Goal: Use online tool/utility

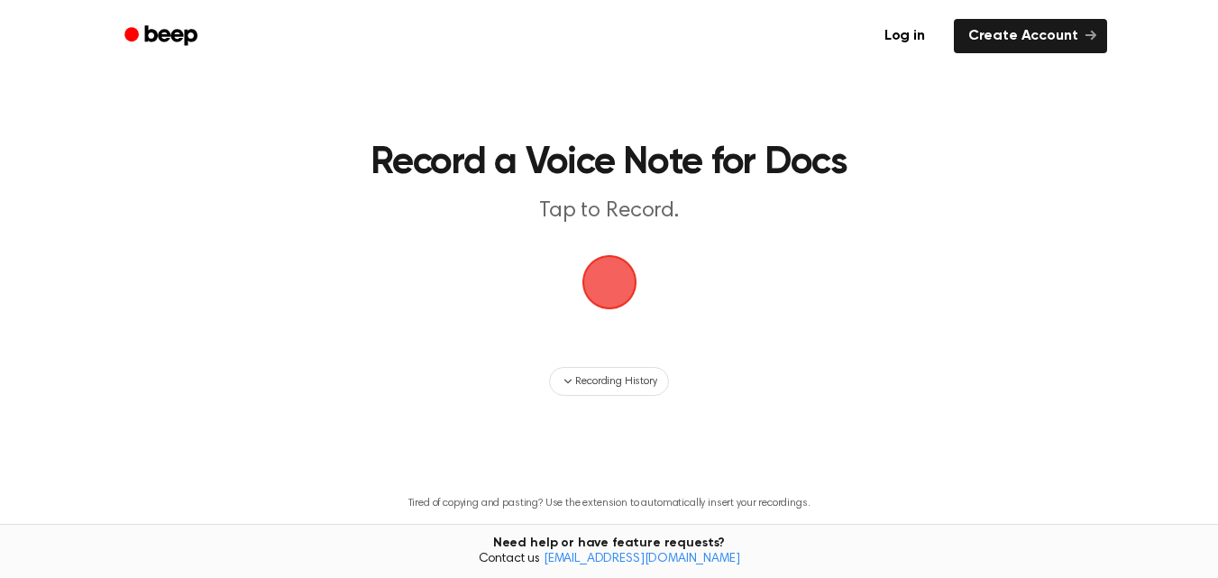
click at [615, 287] on span "button" at bounding box center [609, 282] width 50 height 50
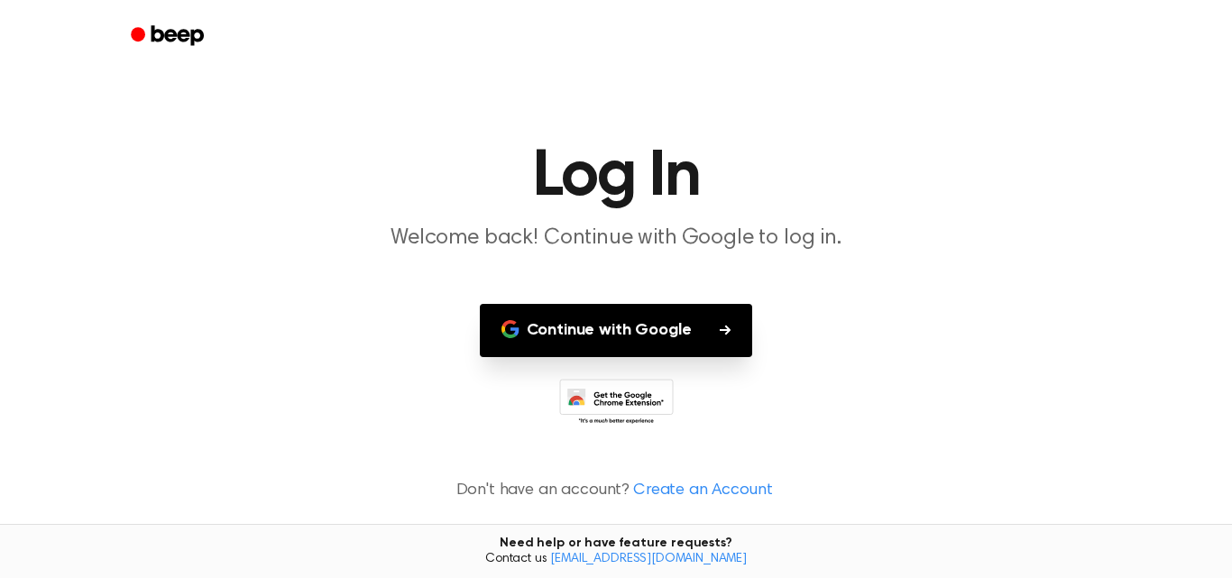
click at [617, 325] on button "Continue with Google" at bounding box center [616, 330] width 273 height 53
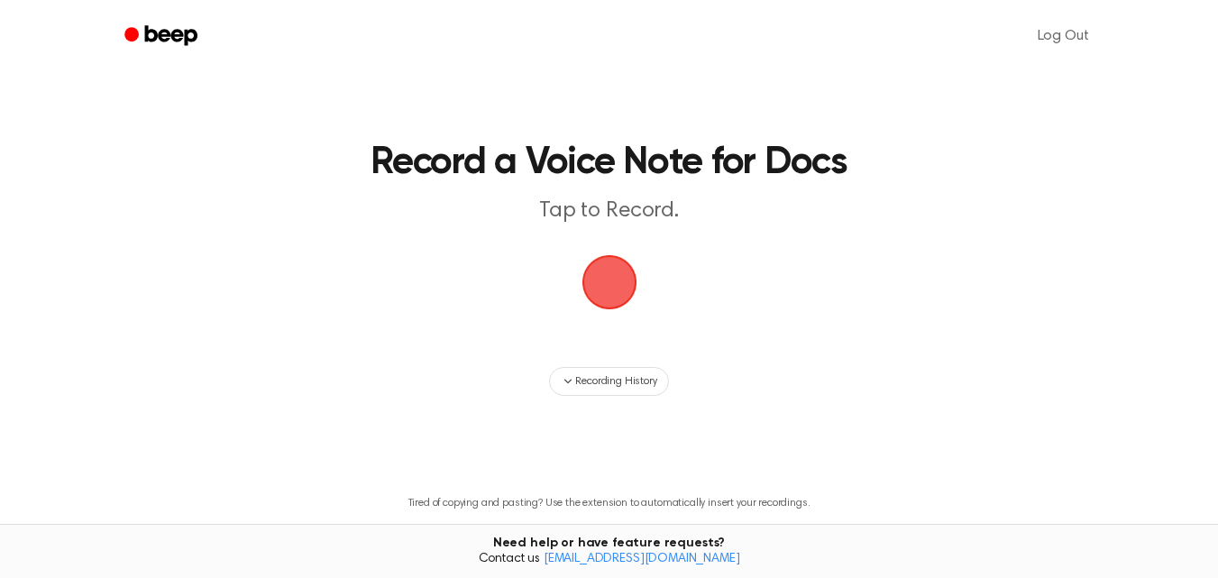
click at [602, 292] on span "button" at bounding box center [609, 282] width 65 height 65
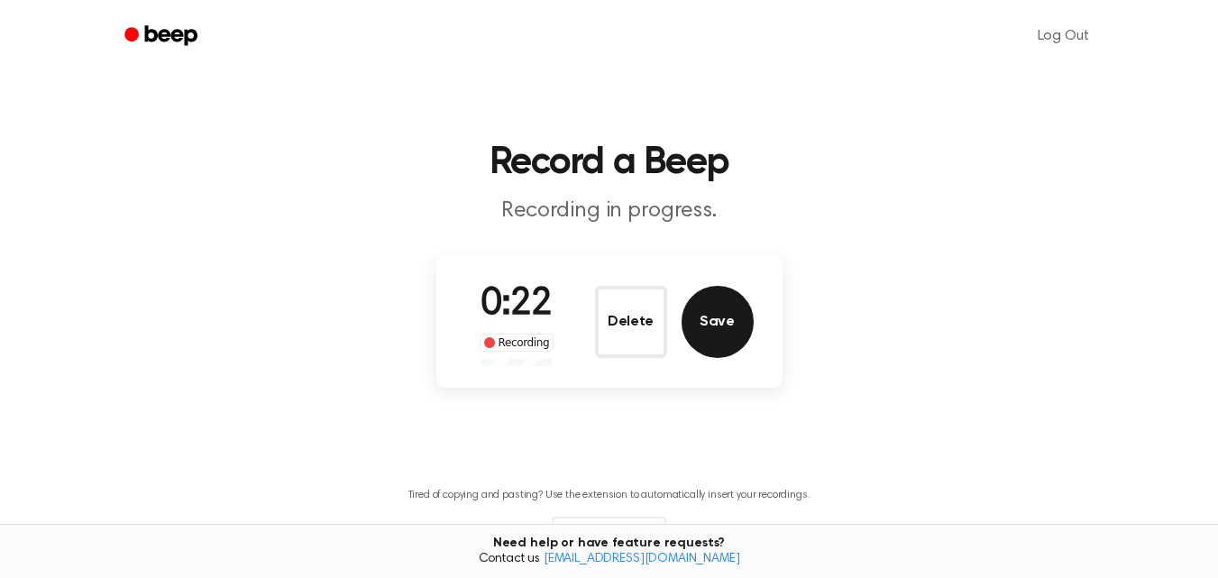
click at [744, 316] on button "Save" at bounding box center [718, 322] width 72 height 72
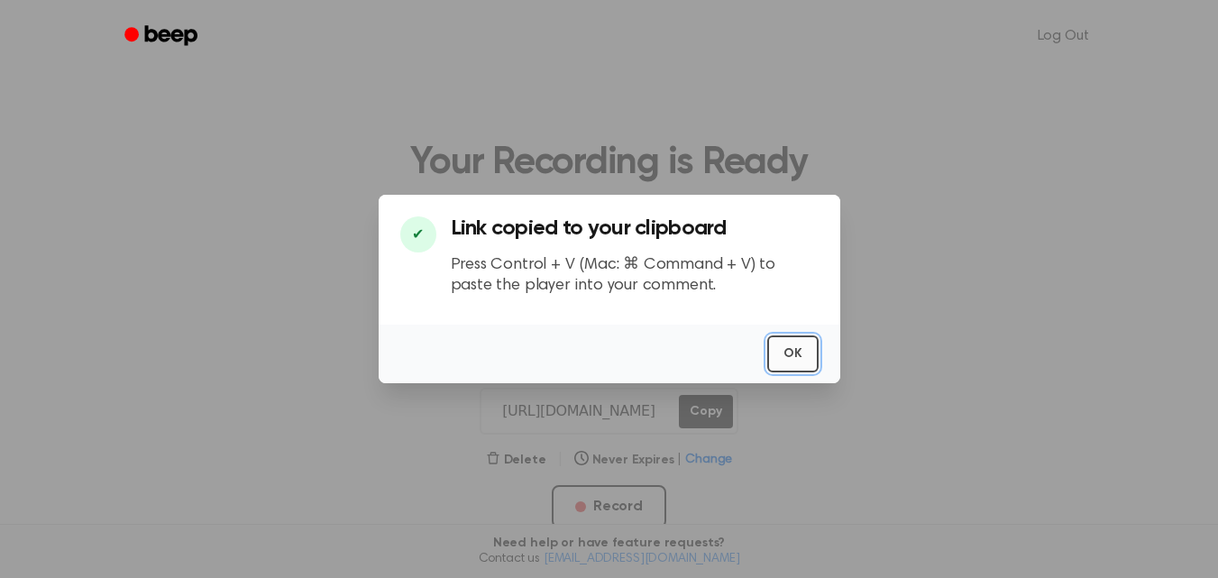
click at [802, 357] on button "OK" at bounding box center [792, 353] width 51 height 37
